Goal: Information Seeking & Learning: Learn about a topic

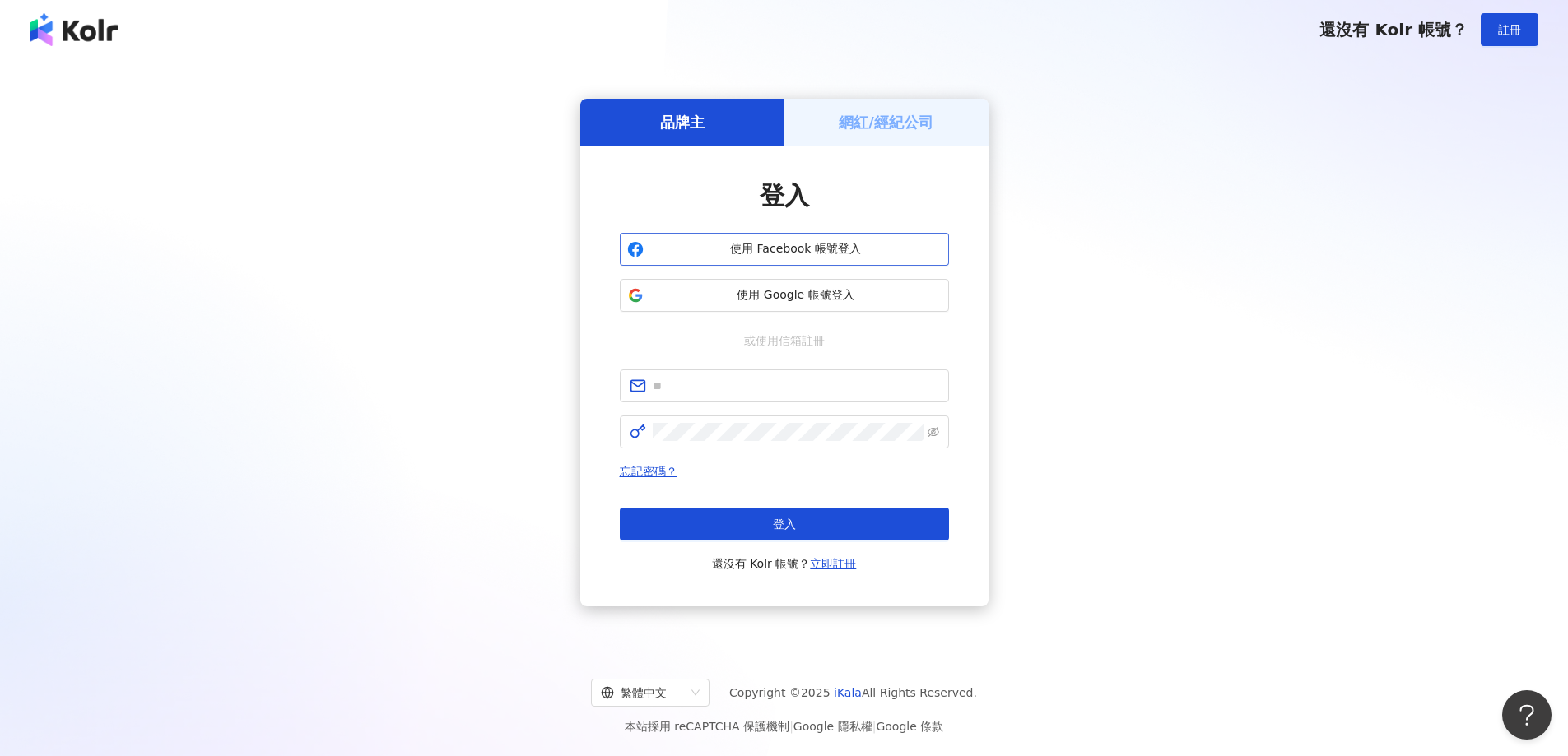
click at [854, 254] on span "使用 Facebook 帳號登入" at bounding box center [796, 249] width 292 height 17
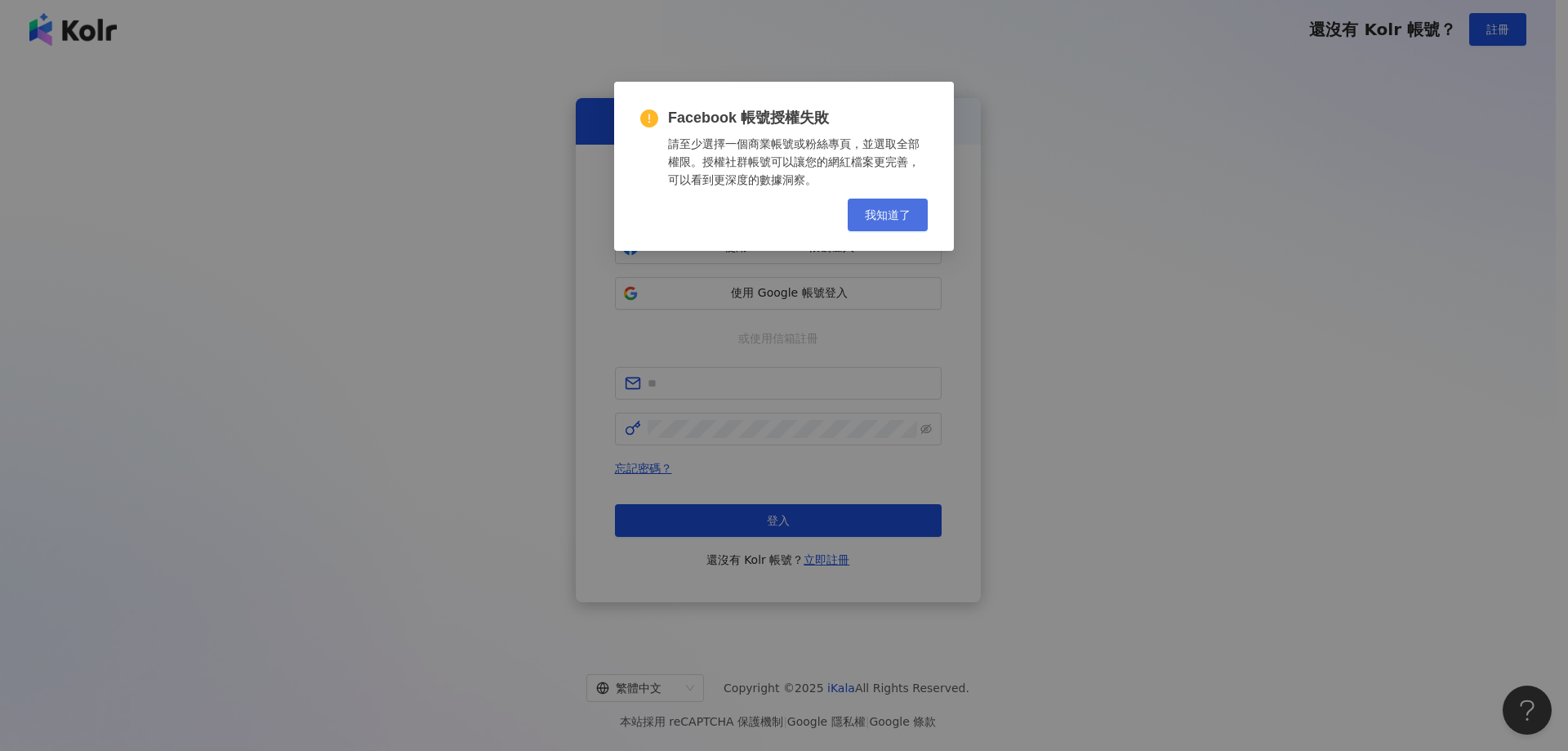
click at [900, 224] on button "我知道了" at bounding box center [888, 215] width 80 height 33
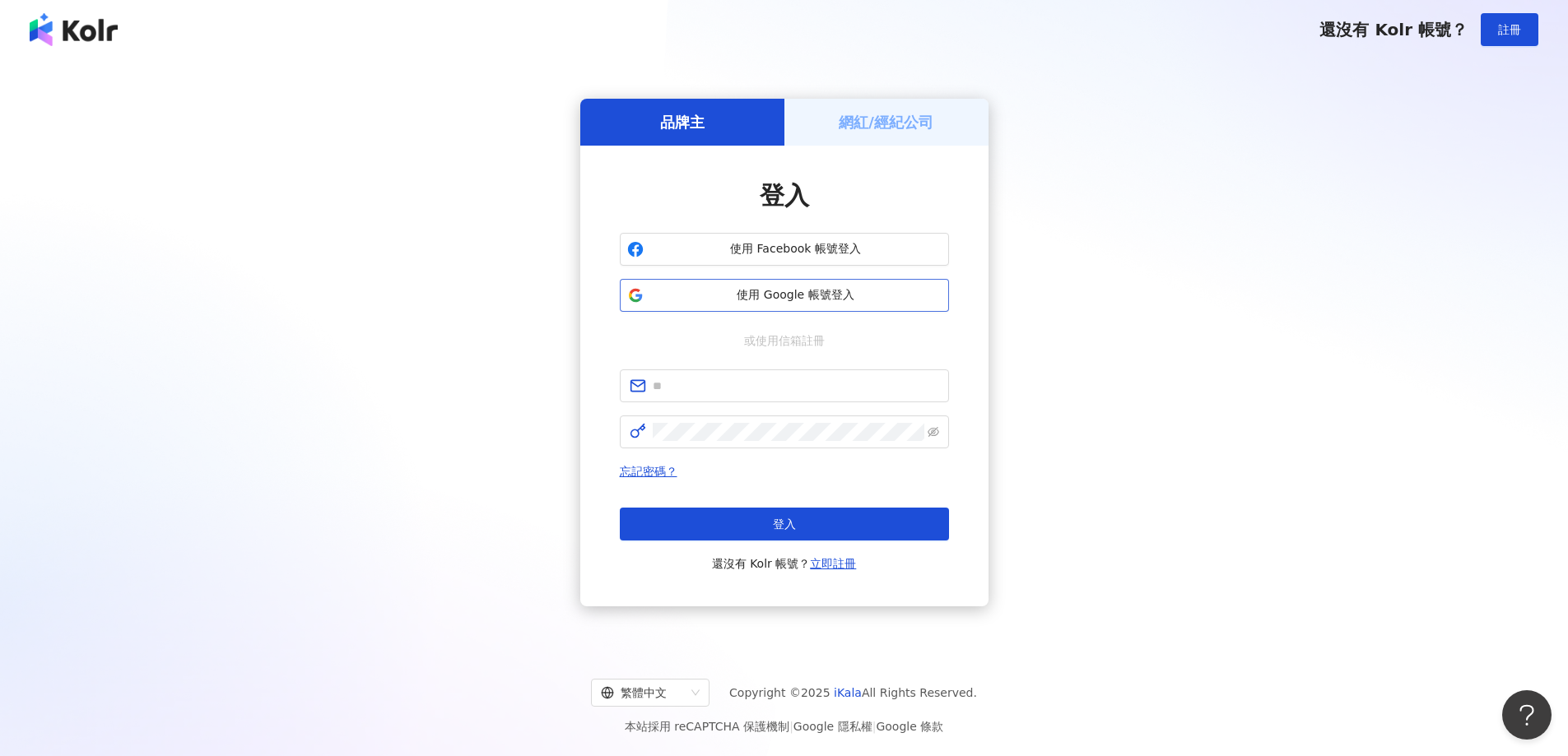
click at [839, 299] on span "使用 Google 帳號登入" at bounding box center [796, 295] width 292 height 17
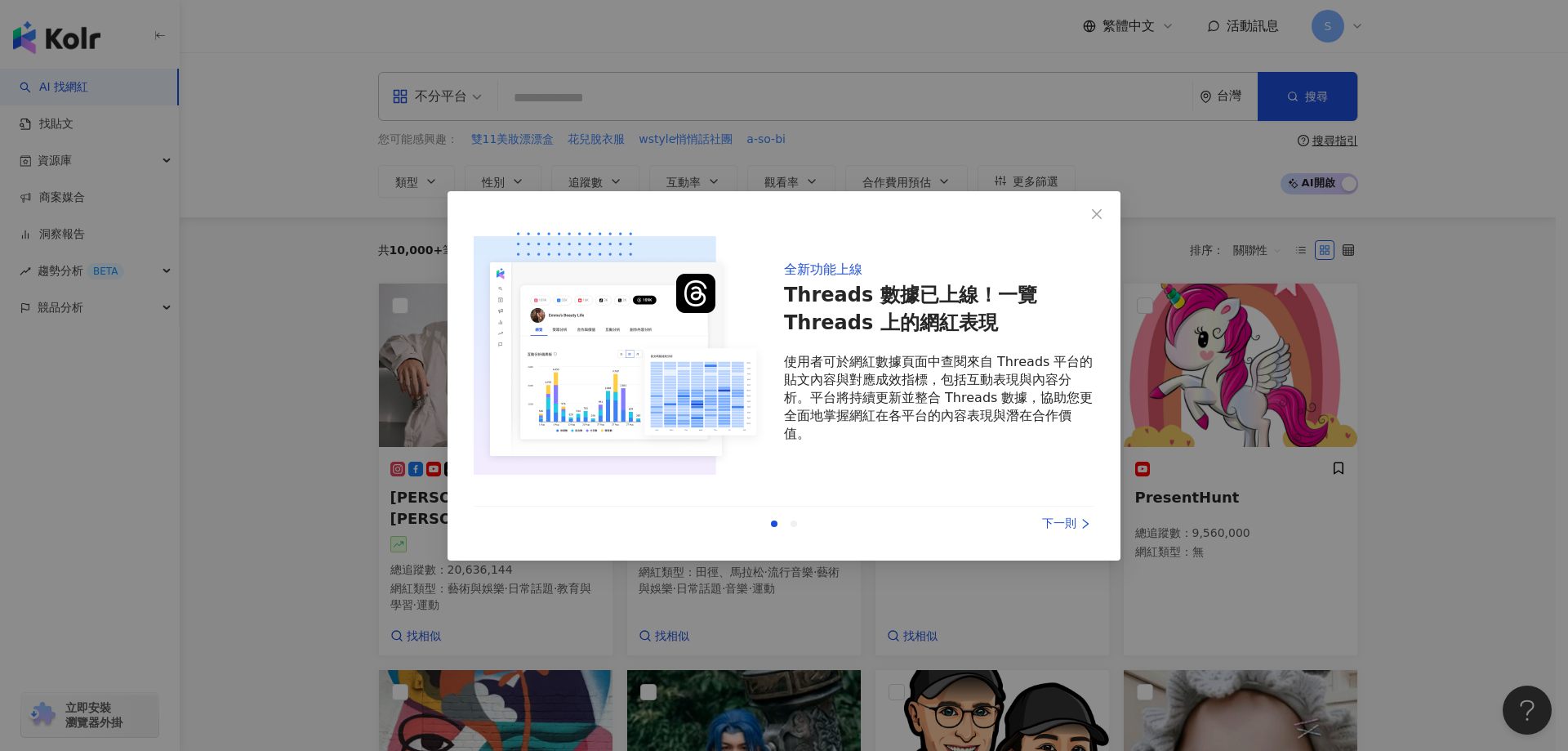
click at [1082, 513] on div "上一則 下一則" at bounding box center [784, 524] width 621 height 35
click at [1077, 523] on div "下一則" at bounding box center [1033, 524] width 122 height 18
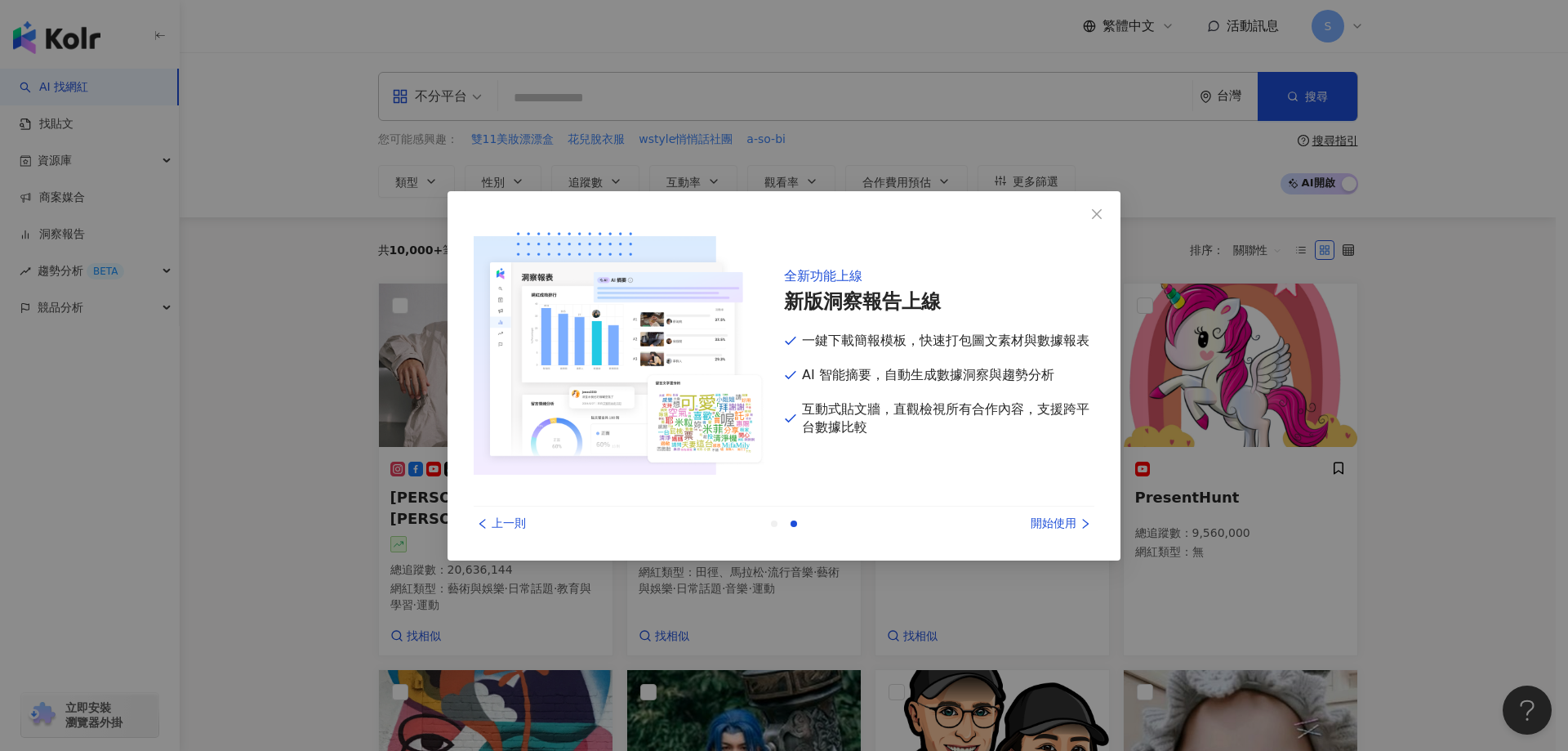
click at [1077, 523] on div "開始使用" at bounding box center [1033, 524] width 122 height 18
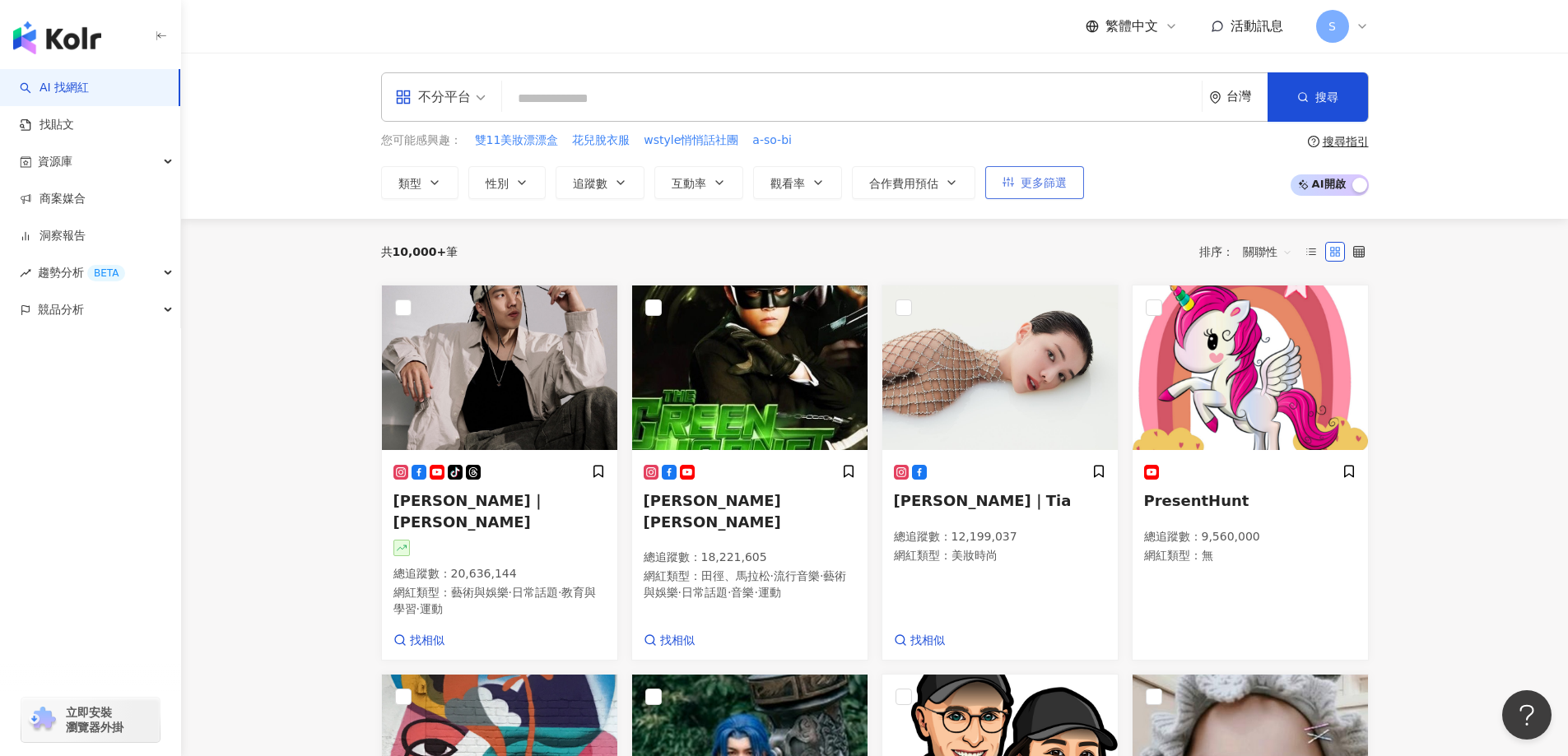
click at [1028, 184] on span "更多篩選" at bounding box center [1043, 182] width 46 height 13
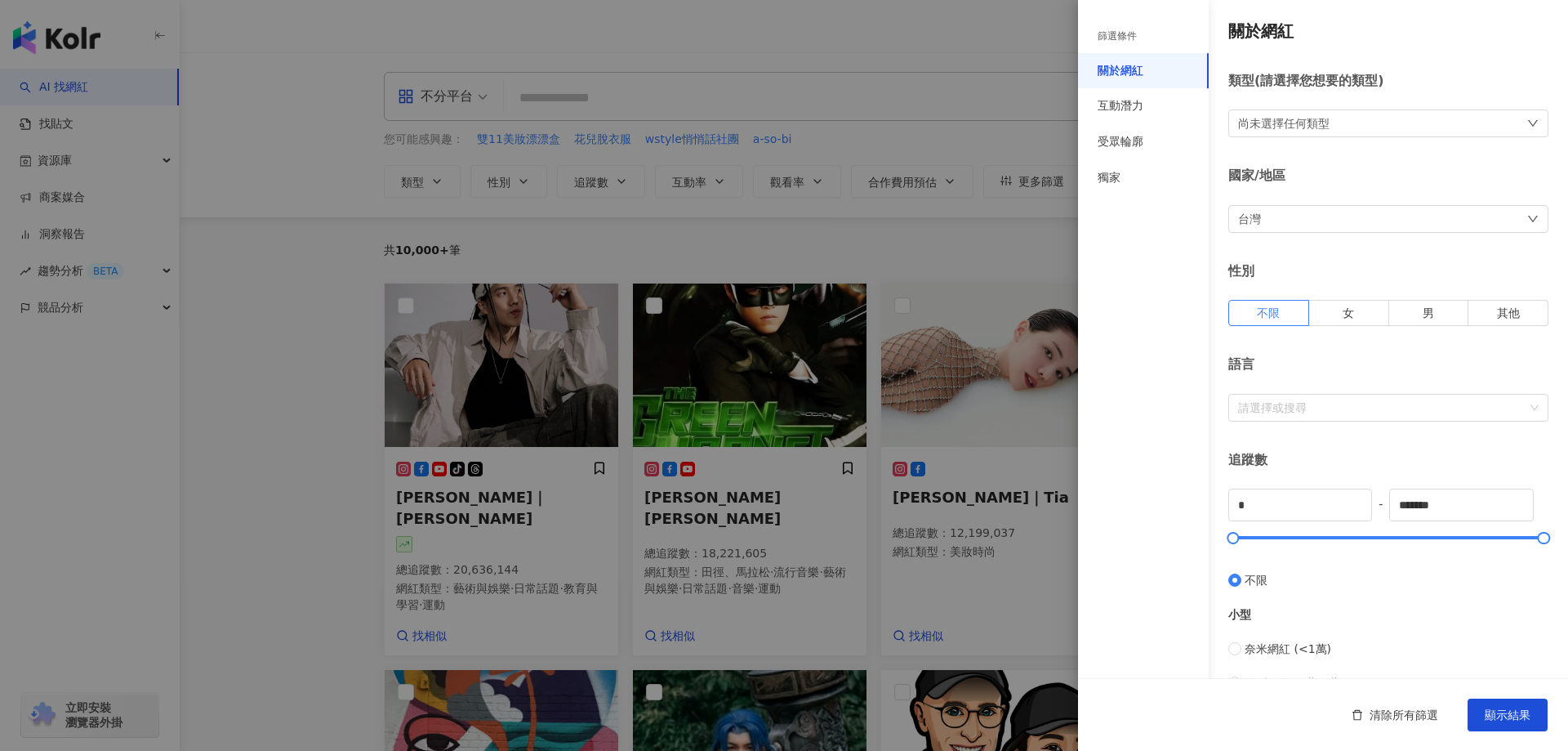
click at [1503, 214] on div "台灣" at bounding box center [1388, 219] width 321 height 27
click at [1304, 385] on div "香港" at bounding box center [1383, 388] width 285 height 29
click at [1349, 315] on span "女" at bounding box center [1348, 312] width 12 height 13
click at [1512, 718] on span "顯示結果" at bounding box center [1508, 714] width 46 height 13
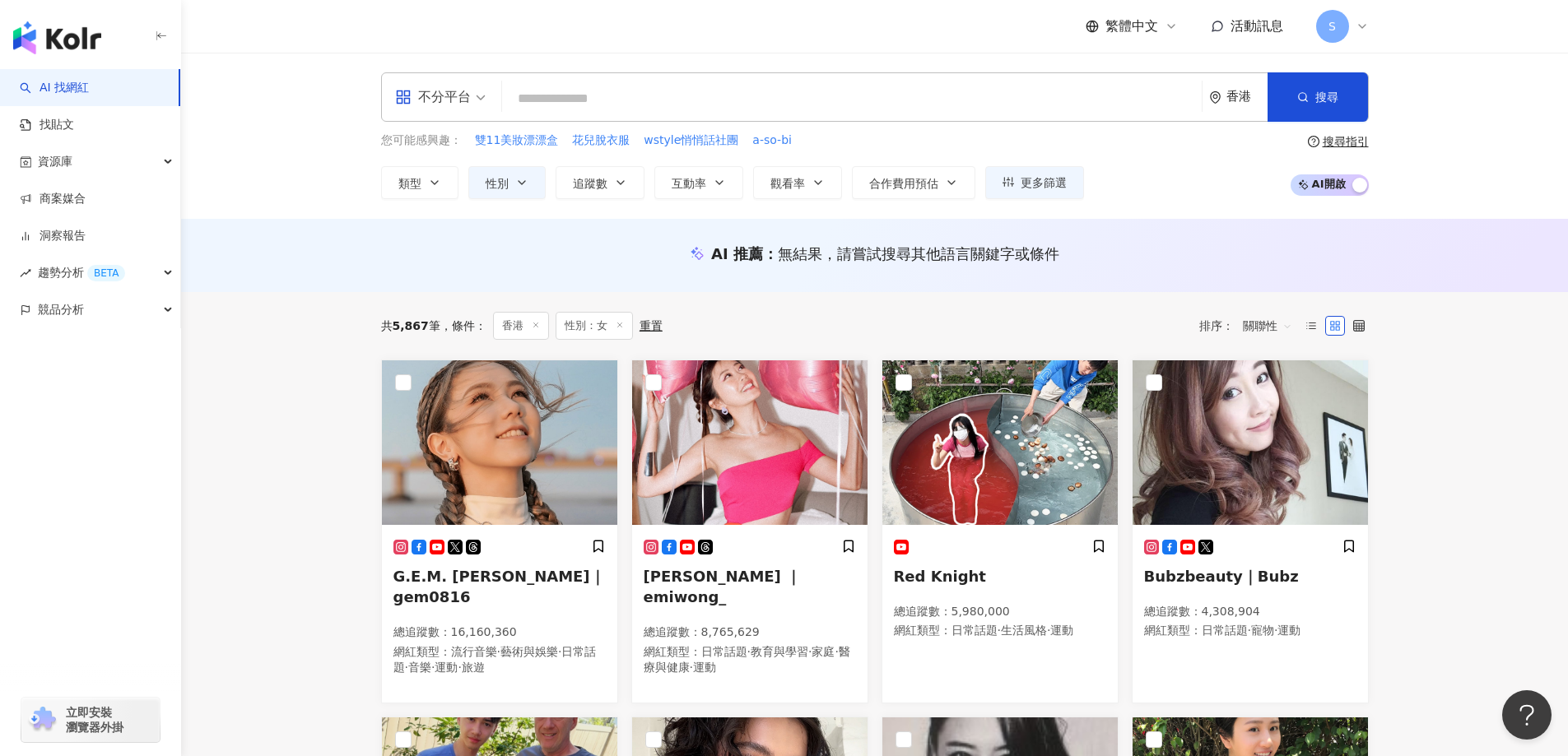
click at [695, 101] on input "search" at bounding box center [852, 98] width 686 height 31
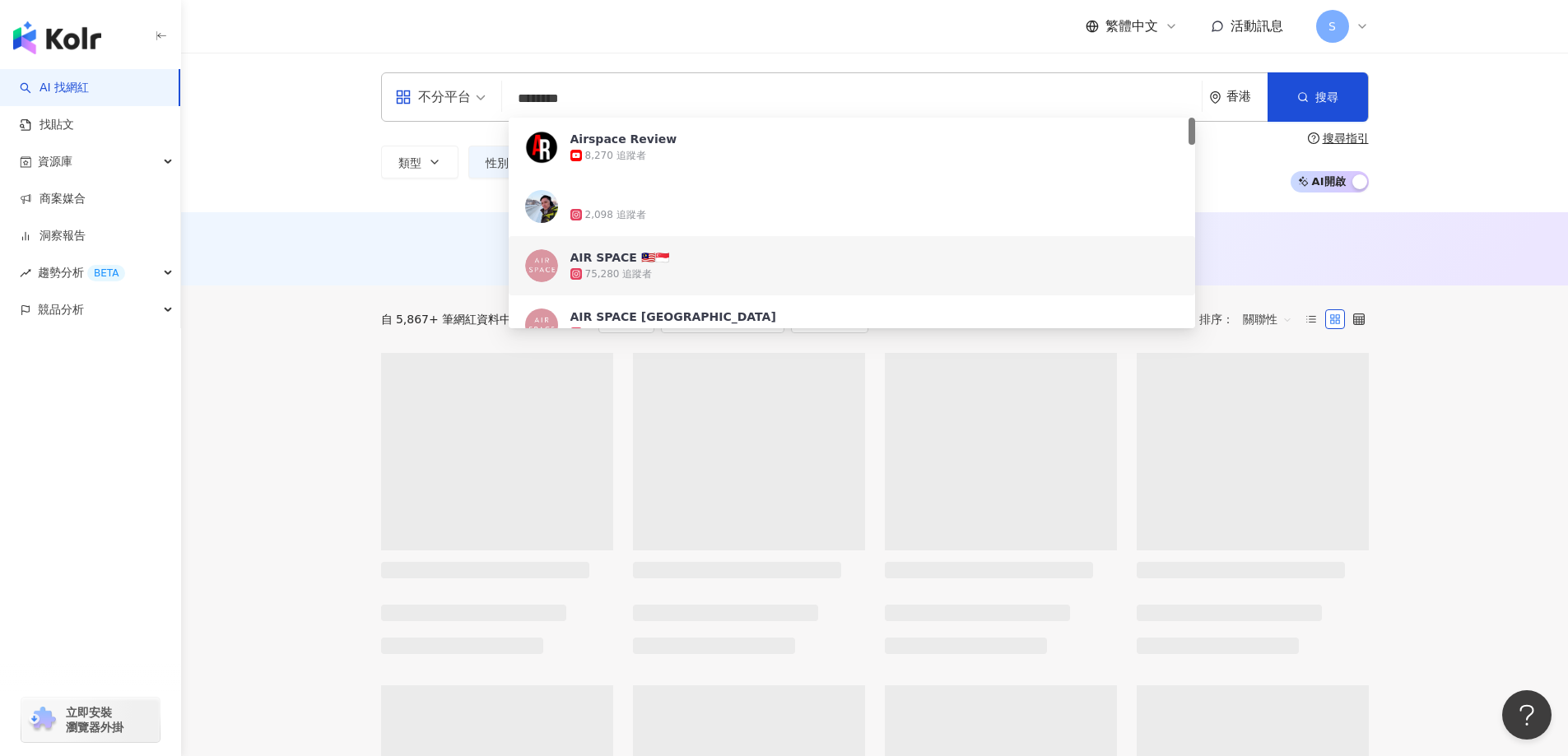
type input "********"
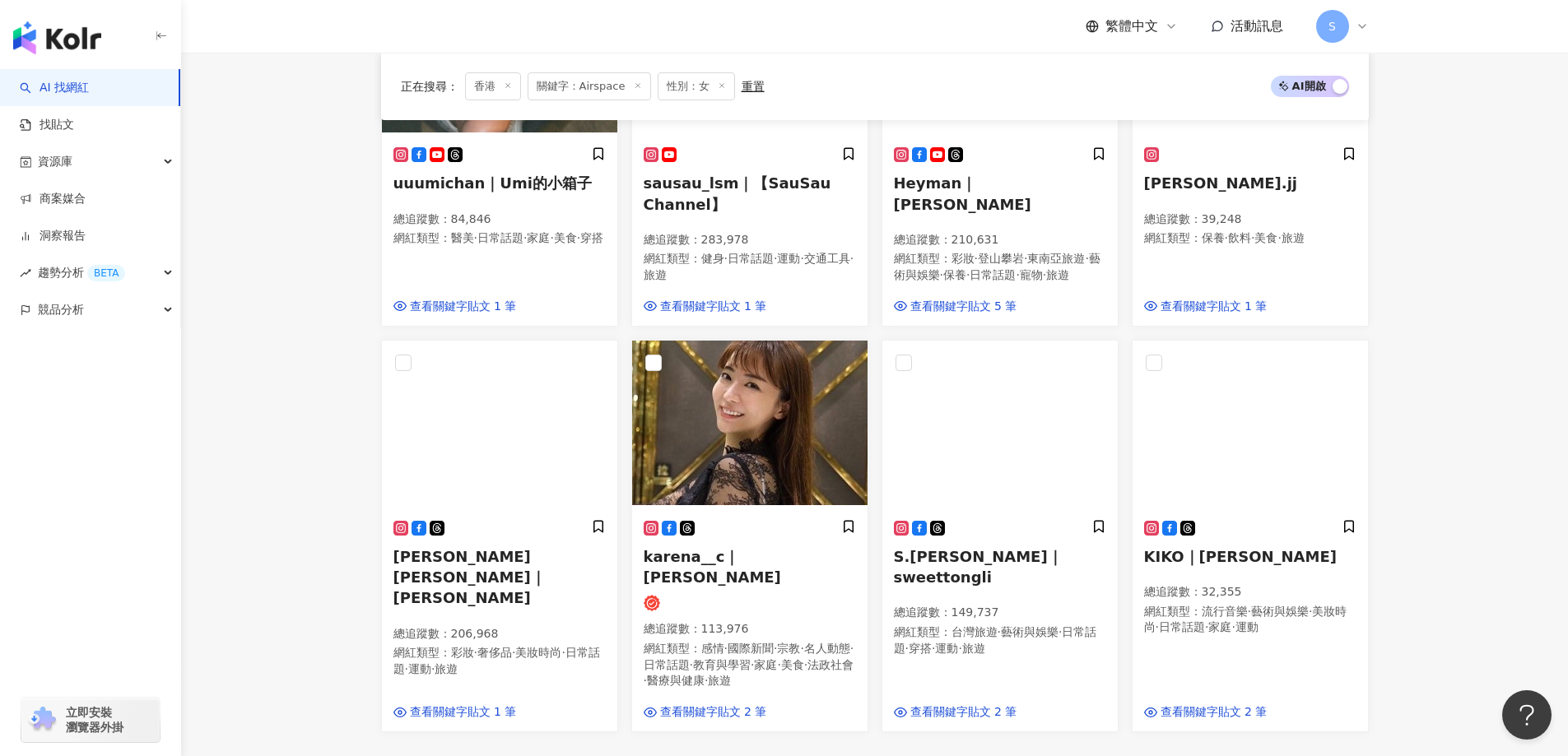
scroll to position [740, 0]
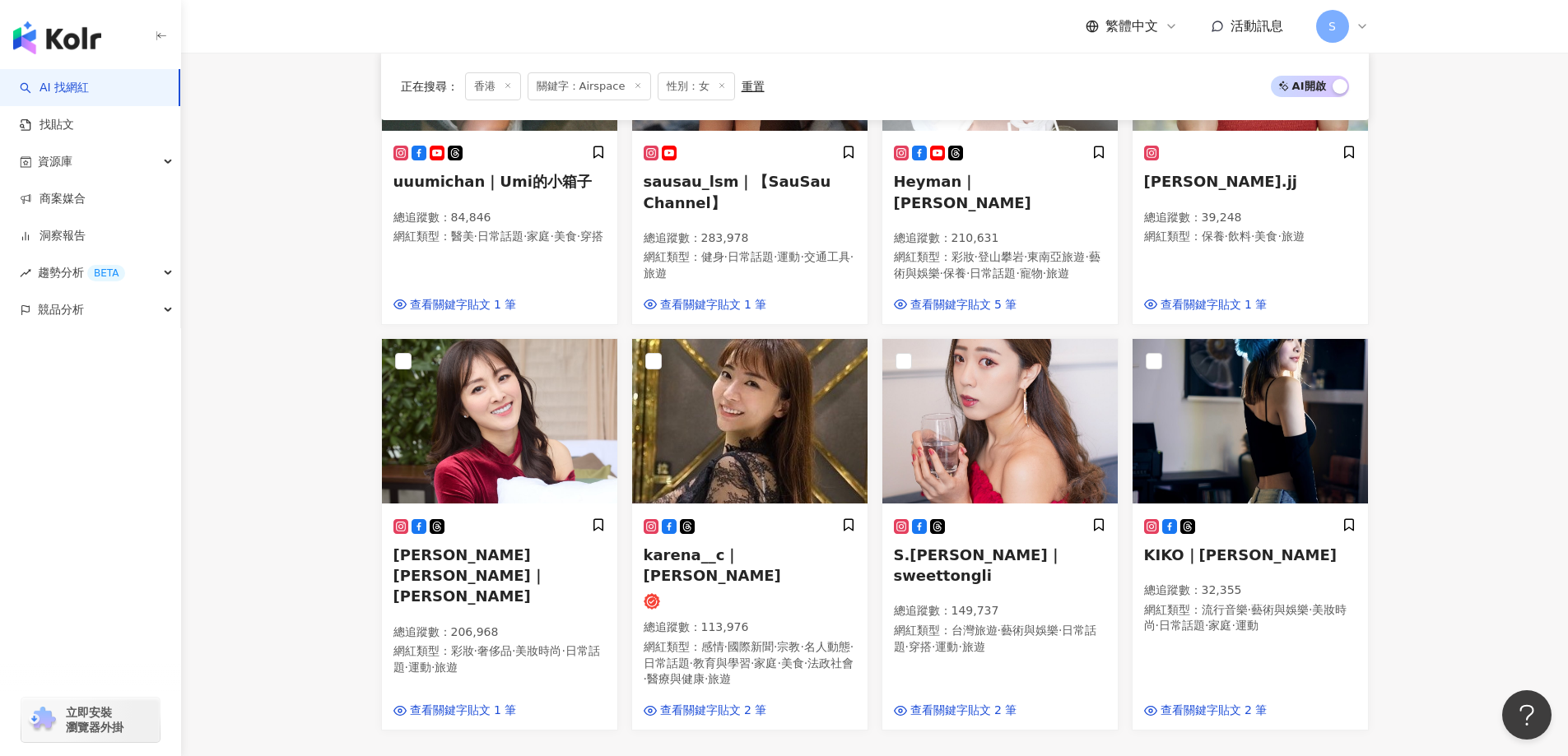
drag, startPoint x: 1008, startPoint y: 567, endPoint x: 1563, endPoint y: 372, distance: 588.3
click at [1563, 372] on main "不分平台 ******** 香港 搜尋 dddd4f47-3640-43bb-a4ee-0040e37730ea 88171095-dfca-4405-a6a…" at bounding box center [874, 232] width 1387 height 1839
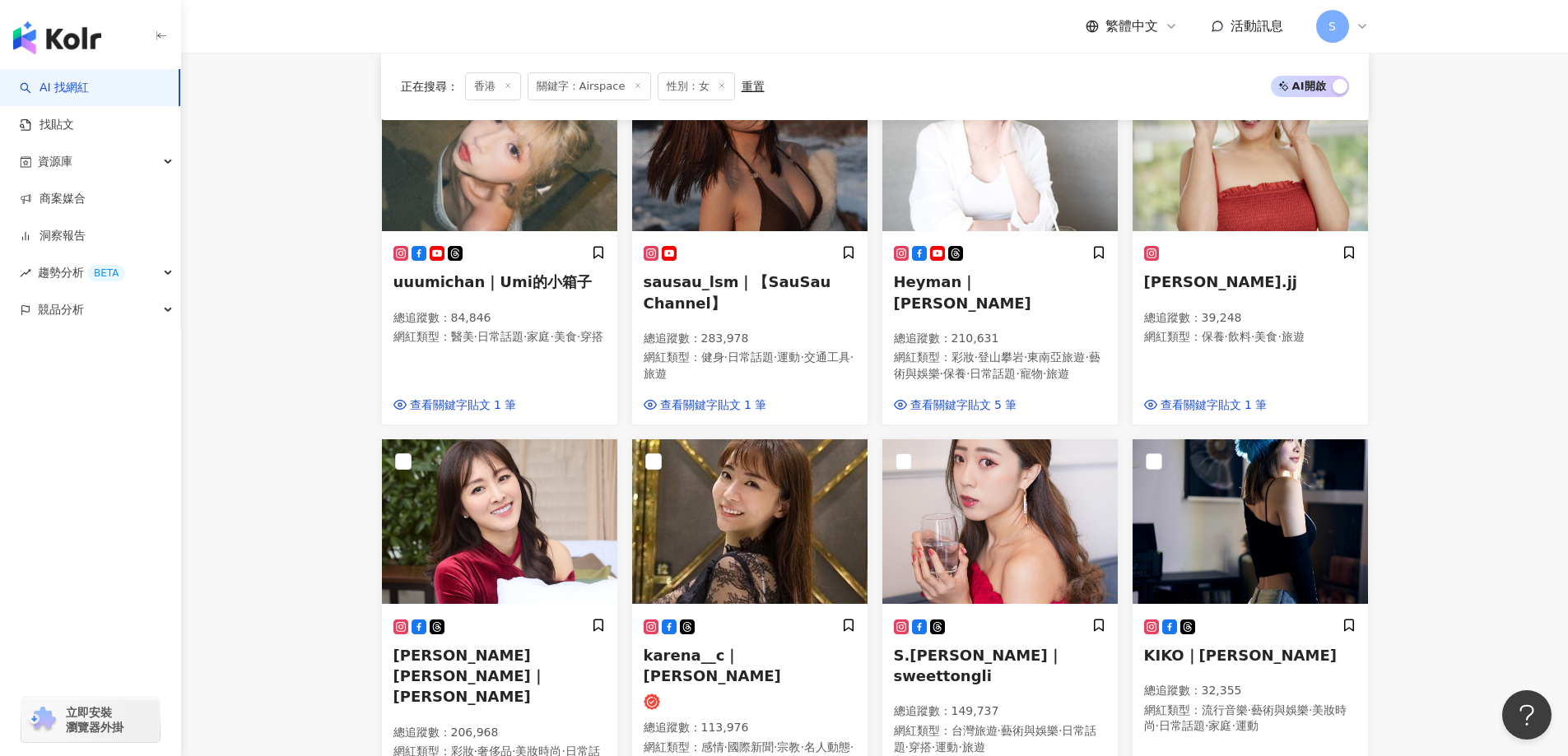
scroll to position [659, 0]
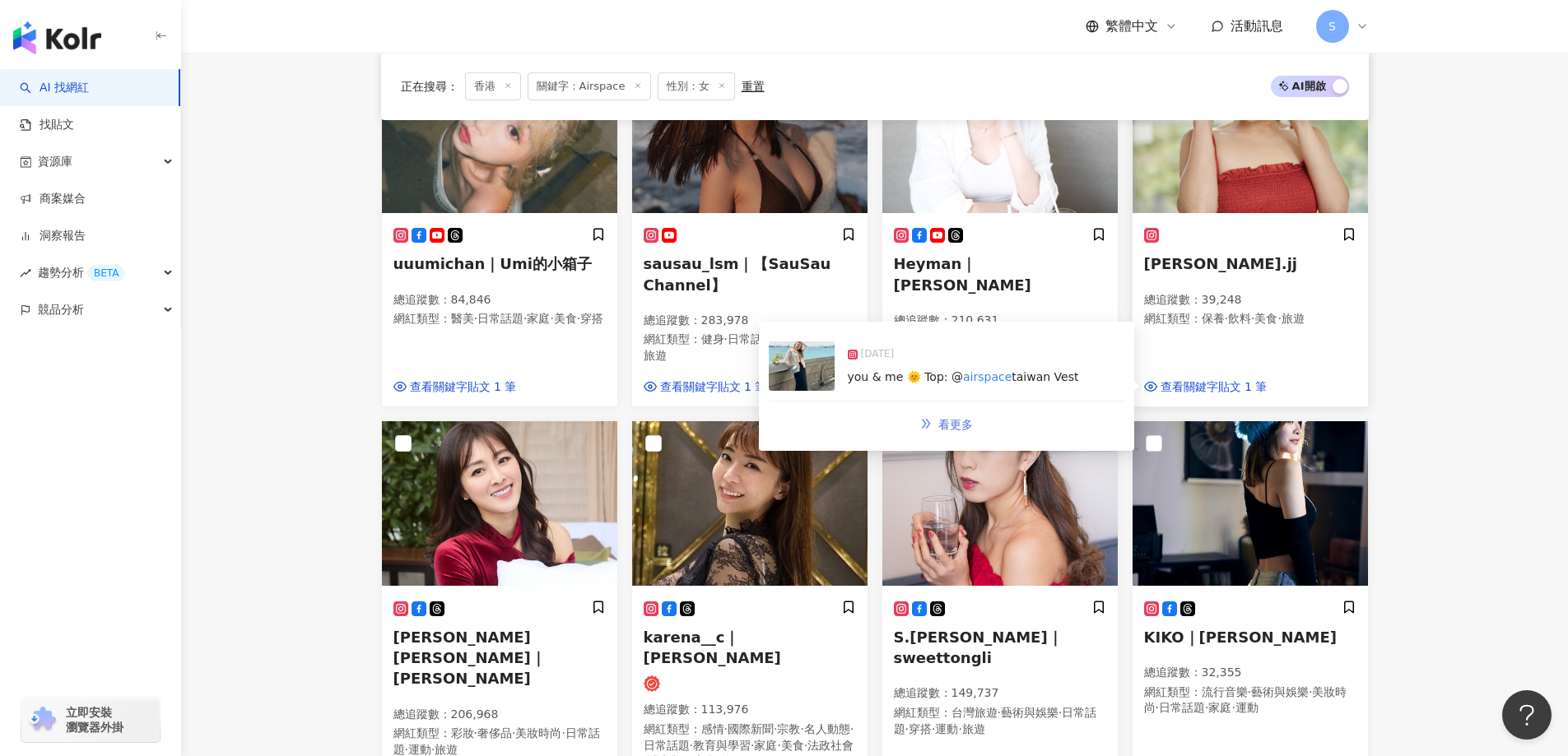
click at [936, 441] on link "看更多" at bounding box center [946, 425] width 87 height 33
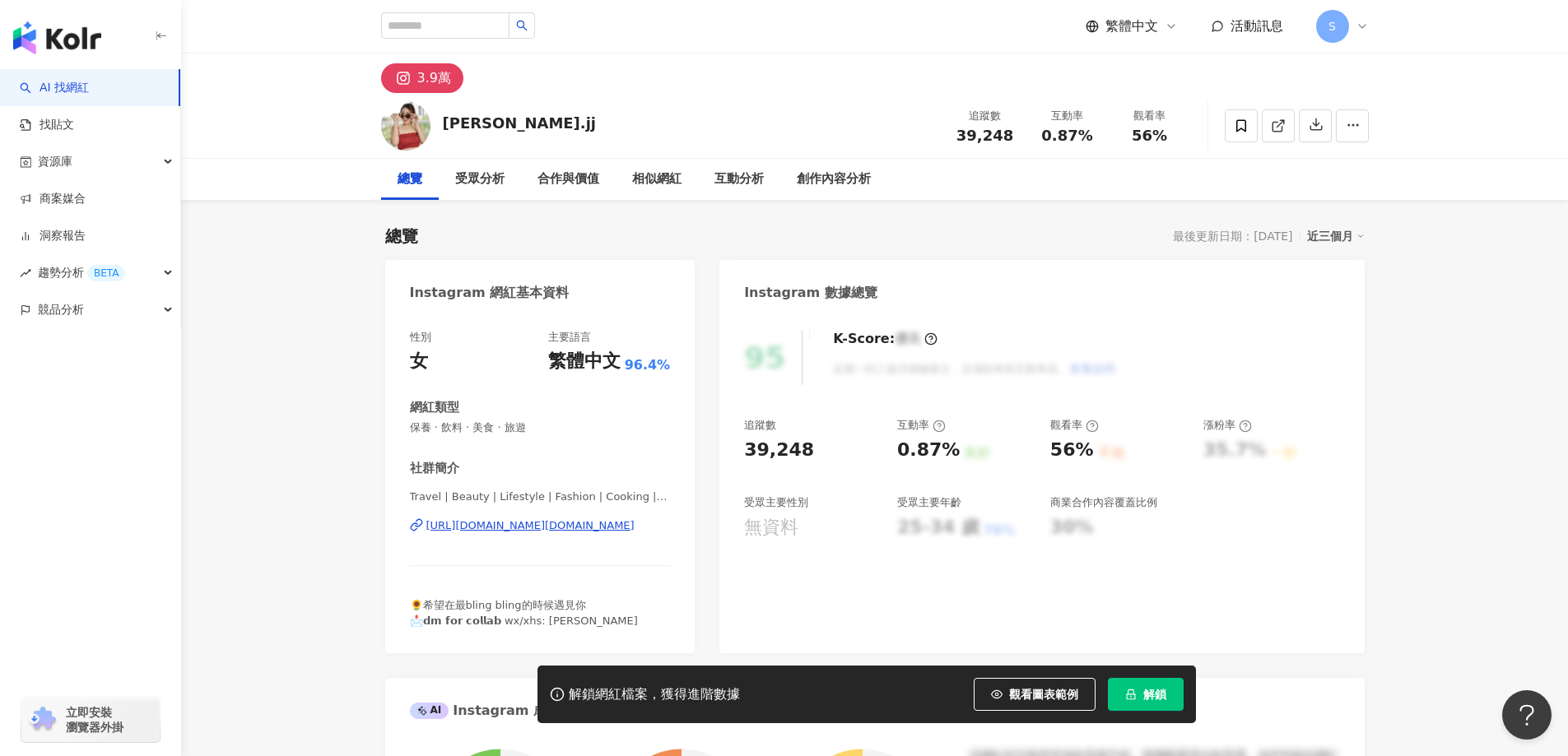
click at [559, 525] on div "https://www.instagram.com/chantal.jj/" at bounding box center [530, 526] width 208 height 15
click at [582, 522] on div "https://www.instagram.com/chantal.jj/" at bounding box center [530, 526] width 208 height 15
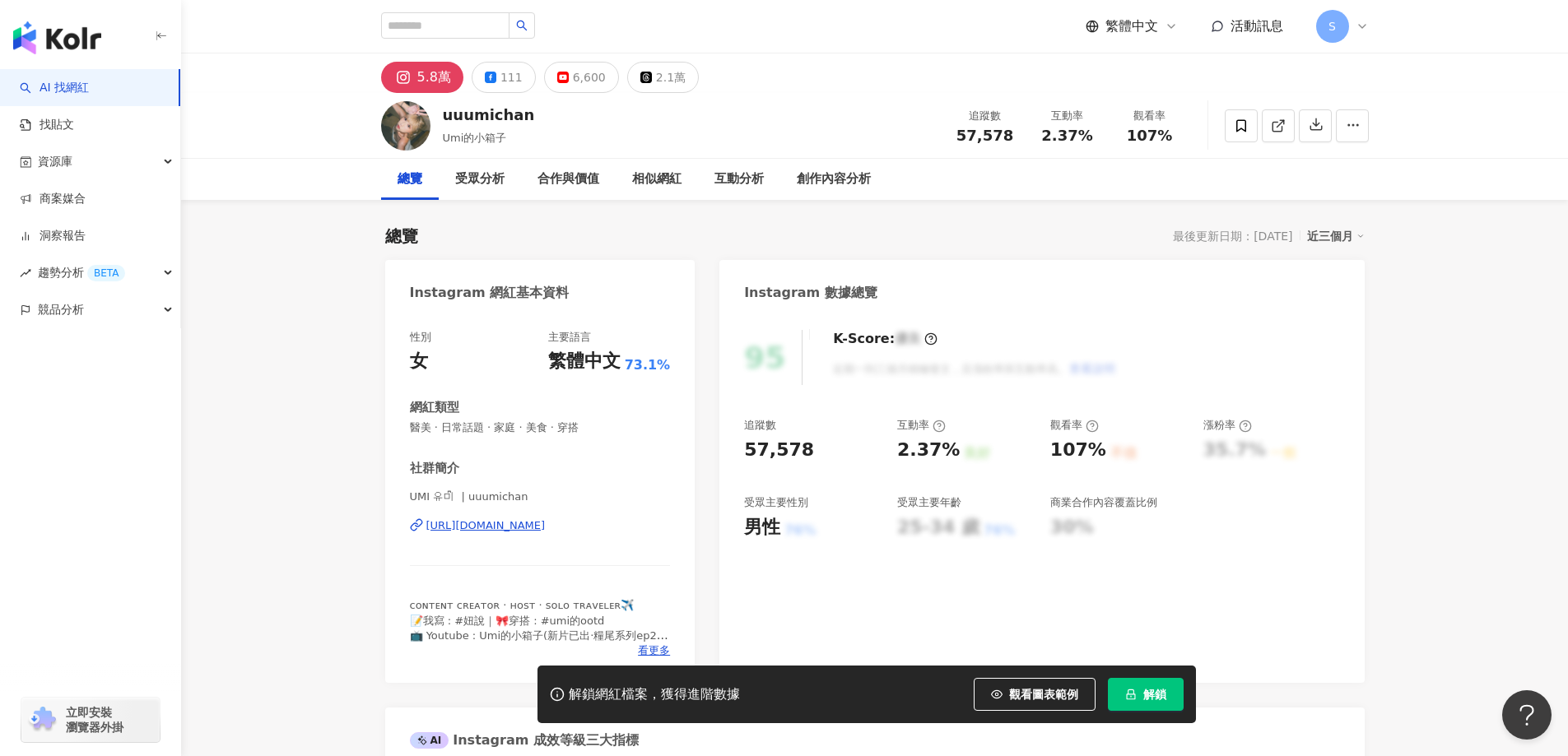
click at [546, 526] on div "[URL][DOMAIN_NAME]" at bounding box center [486, 526] width 120 height 15
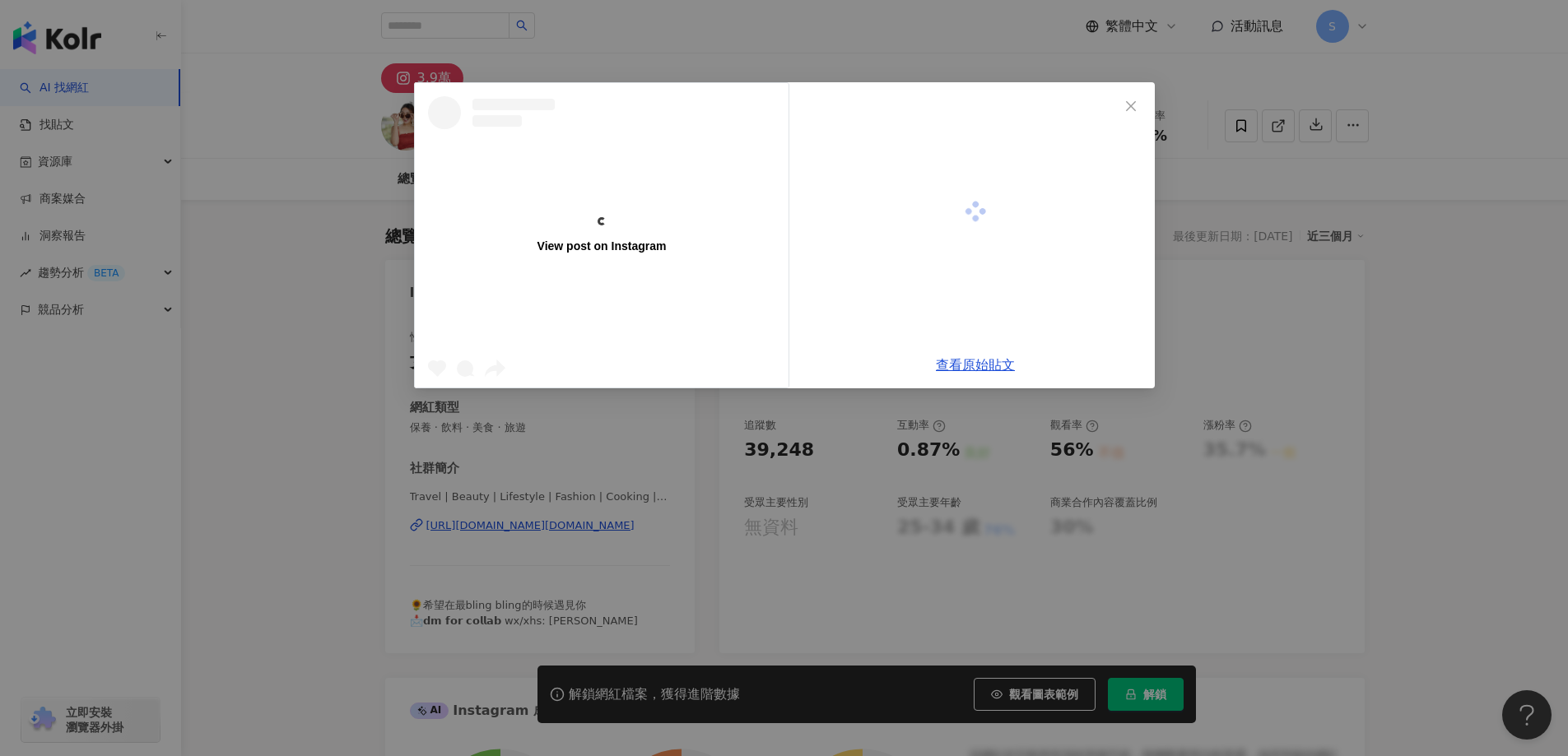
scroll to position [5053, 0]
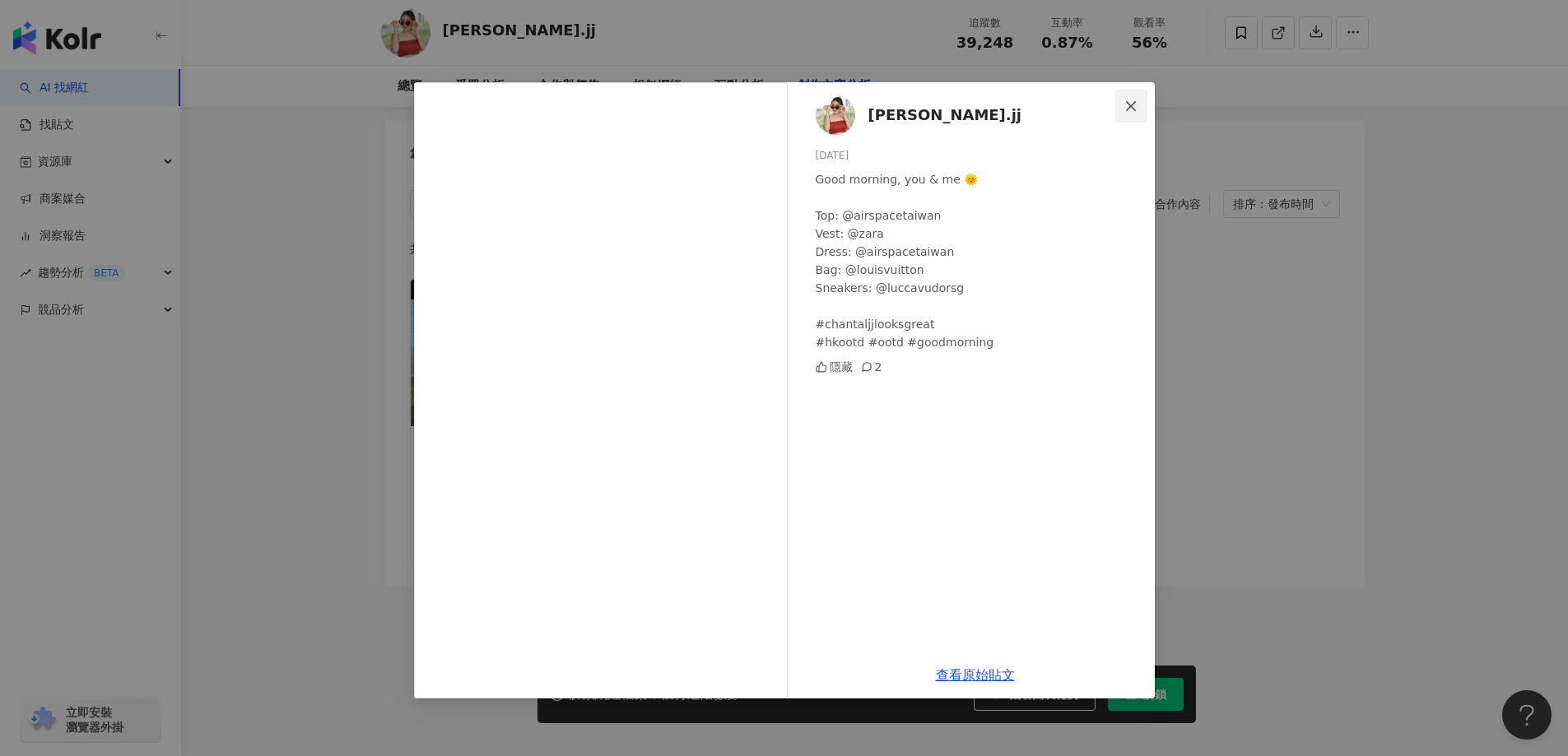
click at [1135, 103] on icon "close" at bounding box center [1131, 106] width 13 height 13
